Goal: Register for event/course

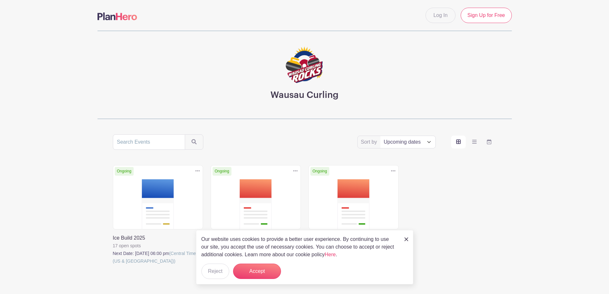
click at [113, 265] on link at bounding box center [113, 265] width 0 height 0
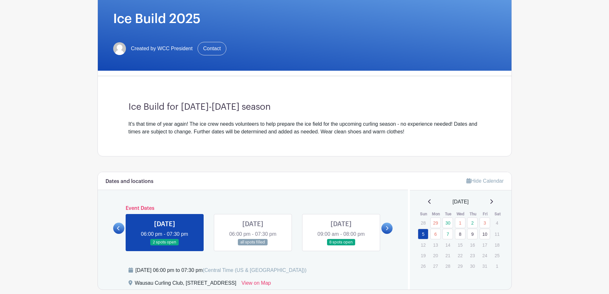
scroll to position [128, 0]
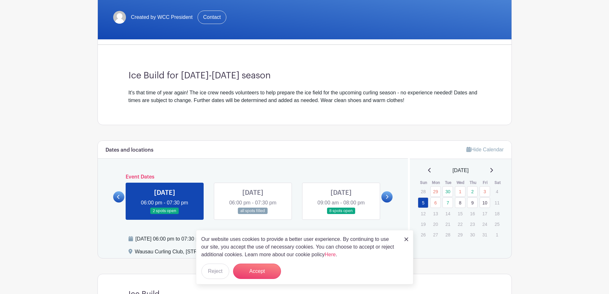
click at [386, 197] on icon at bounding box center [386, 196] width 3 height 5
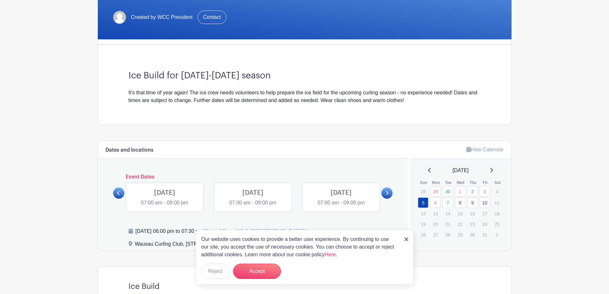
click at [117, 189] on link at bounding box center [118, 192] width 11 height 11
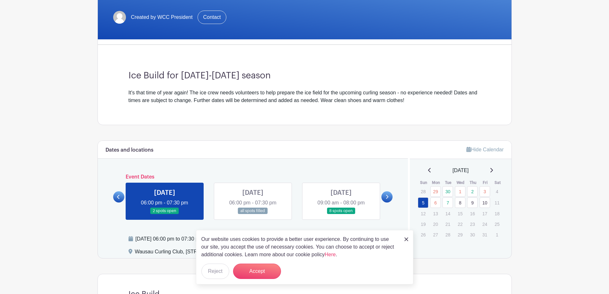
click at [117, 189] on div "Event Dates [DATE] 09:00 am - 08:00 pm all spots filled [DATE] 09:00 am - 08:00…" at bounding box center [253, 197] width 280 height 46
click at [117, 194] on icon at bounding box center [118, 196] width 3 height 5
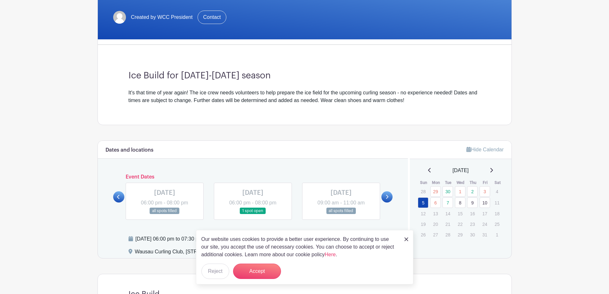
click at [385, 196] on link at bounding box center [386, 196] width 11 height 11
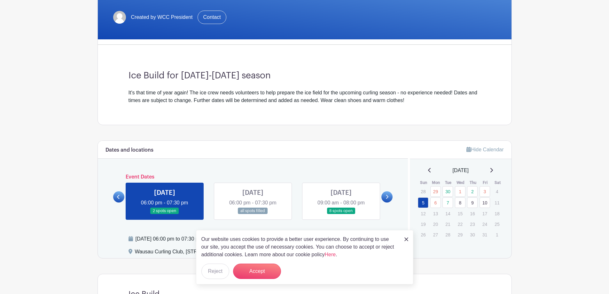
click at [341, 214] on link at bounding box center [341, 214] width 0 height 0
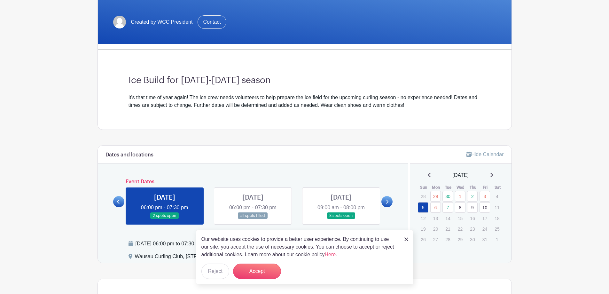
scroll to position [128, 0]
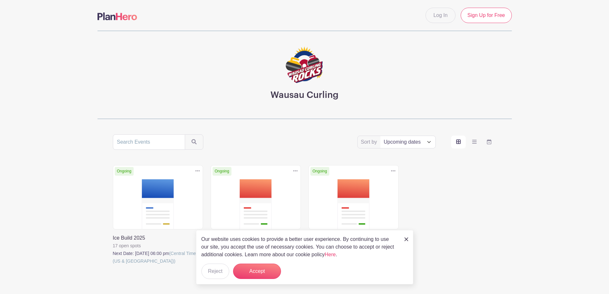
click at [211, 272] on link at bounding box center [211, 272] width 0 height 0
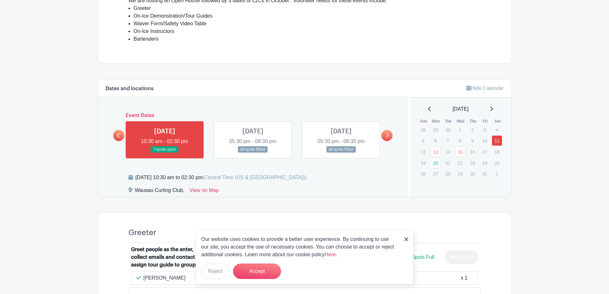
scroll to position [288, 0]
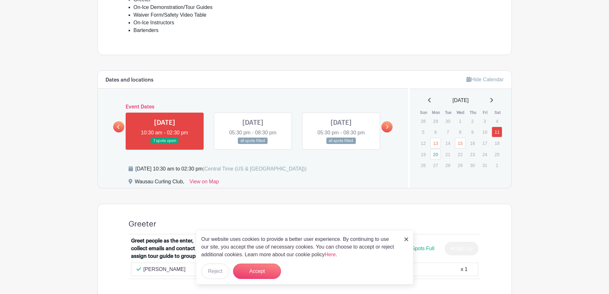
click at [119, 126] on icon at bounding box center [118, 126] width 3 height 5
click at [383, 126] on link at bounding box center [386, 126] width 11 height 11
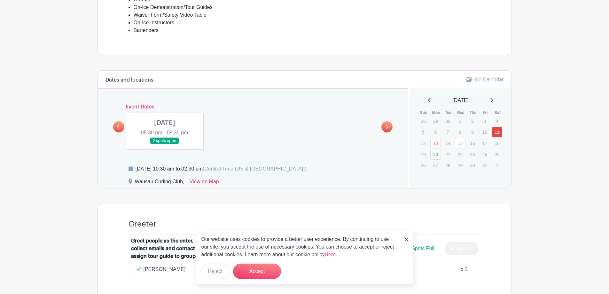
click at [118, 127] on icon at bounding box center [118, 126] width 3 height 5
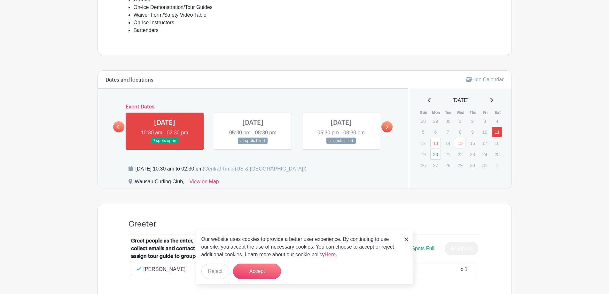
click at [115, 125] on link at bounding box center [118, 126] width 11 height 11
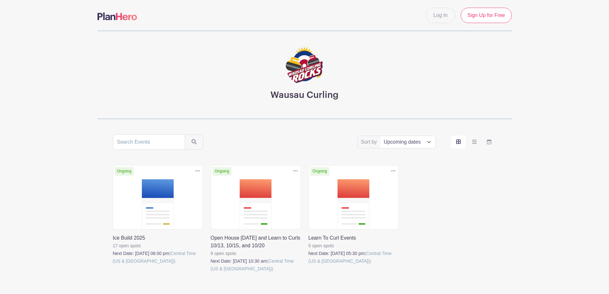
click at [113, 265] on link at bounding box center [113, 265] width 0 height 0
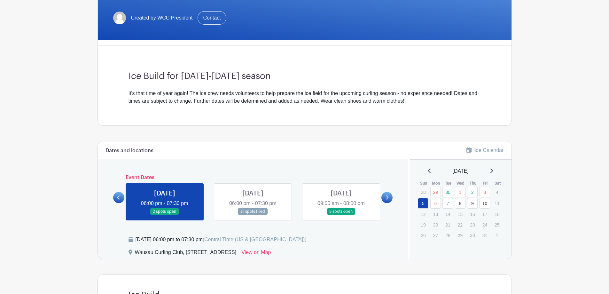
scroll to position [128, 0]
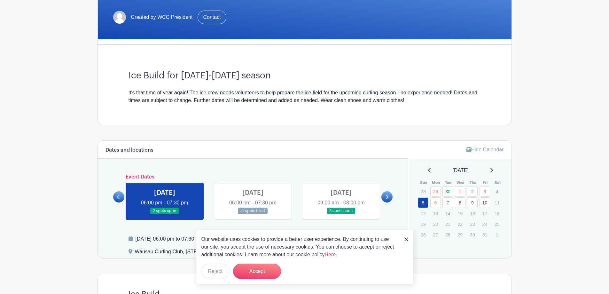
click at [341, 214] on link at bounding box center [341, 214] width 0 height 0
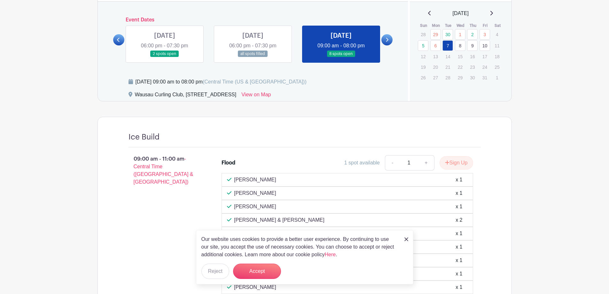
scroll to position [288, 0]
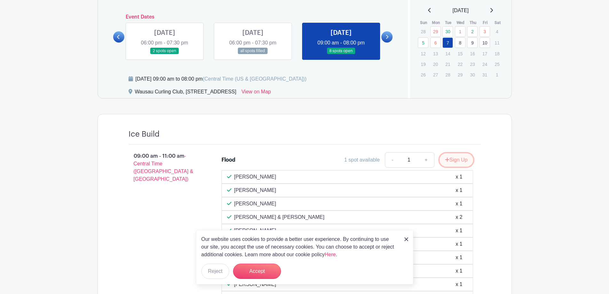
click at [453, 160] on button "Sign Up" at bounding box center [456, 159] width 34 height 13
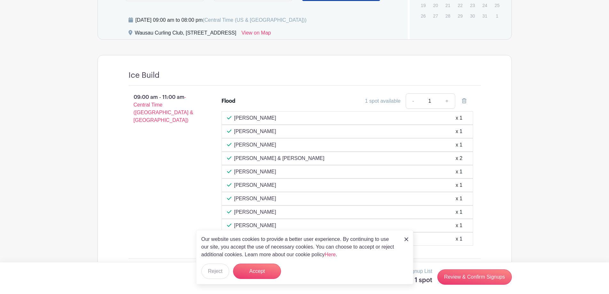
scroll to position [351, 0]
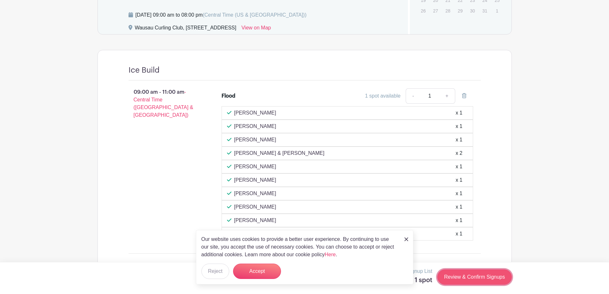
click at [463, 273] on link "Review & Confirm Signups" at bounding box center [474, 276] width 74 height 15
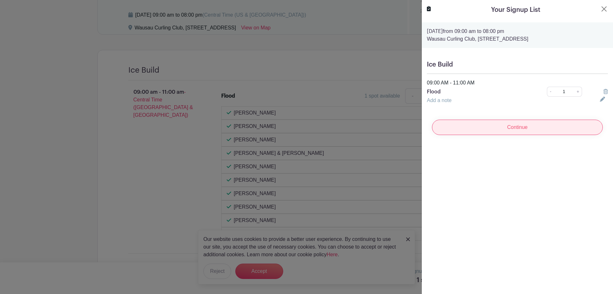
click at [510, 126] on input "Continue" at bounding box center [517, 127] width 171 height 15
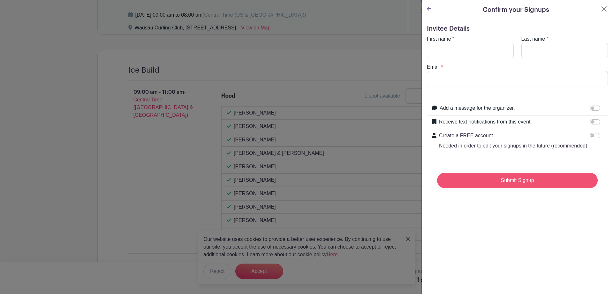
click at [505, 185] on input "Submit Signup" at bounding box center [517, 180] width 161 height 15
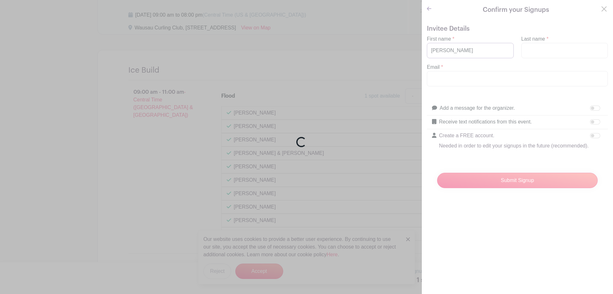
type input "Judy"
click at [524, 47] on div "Loading..." at bounding box center [306, 147] width 613 height 294
click at [522, 49] on div "Loading..." at bounding box center [306, 147] width 613 height 294
click at [534, 38] on div "Loading..." at bounding box center [306, 147] width 613 height 294
click at [599, 5] on div "Loading..." at bounding box center [306, 147] width 613 height 294
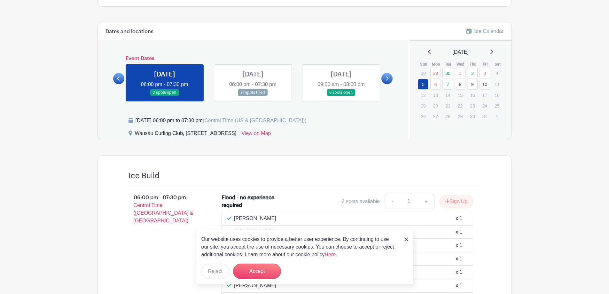
scroll to position [244, 0]
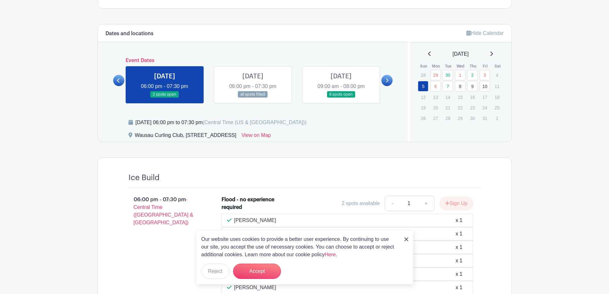
click at [341, 98] on link at bounding box center [341, 98] width 0 height 0
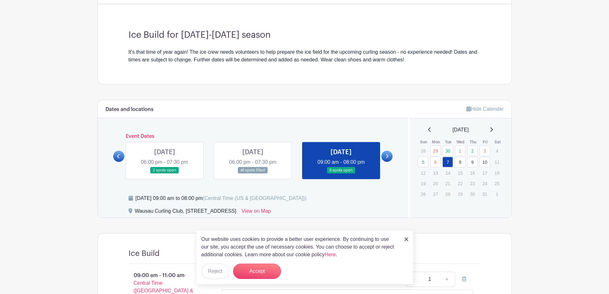
scroll to position [195, 0]
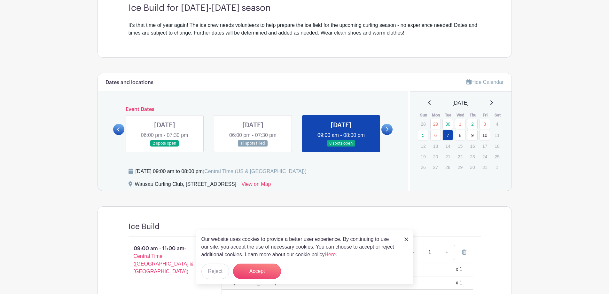
click at [165, 147] on link at bounding box center [165, 147] width 0 height 0
